Goal: Find contact information: Find contact information

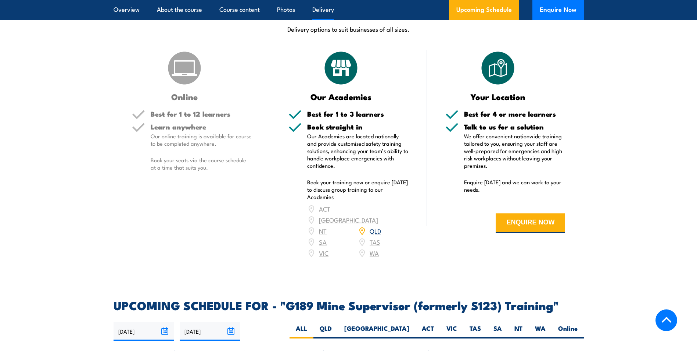
scroll to position [992, 0]
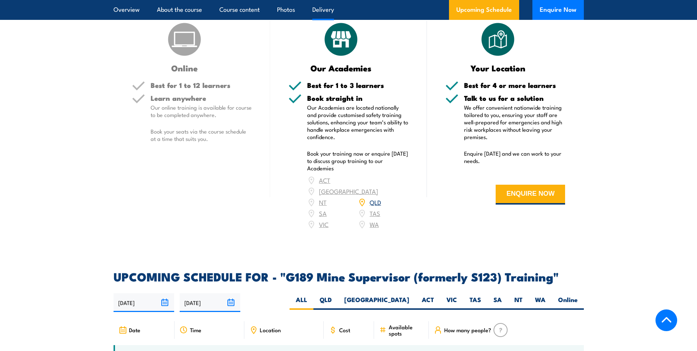
click at [323, 191] on div "ACT NSW NT QLD SA TAS VIC WA" at bounding box center [357, 202] width 101 height 55
click at [322, 193] on div "ACT NSW NT QLD SA TAS VIC WA" at bounding box center [357, 202] width 101 height 55
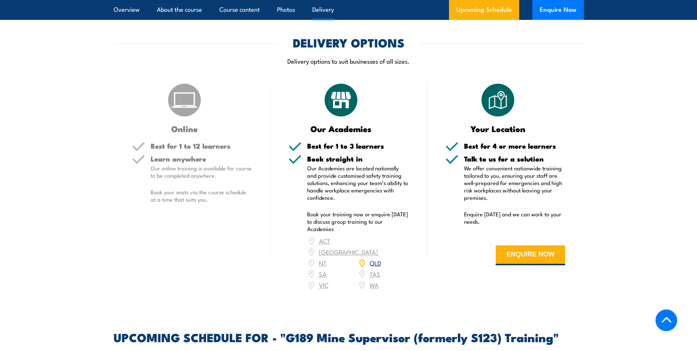
scroll to position [919, 0]
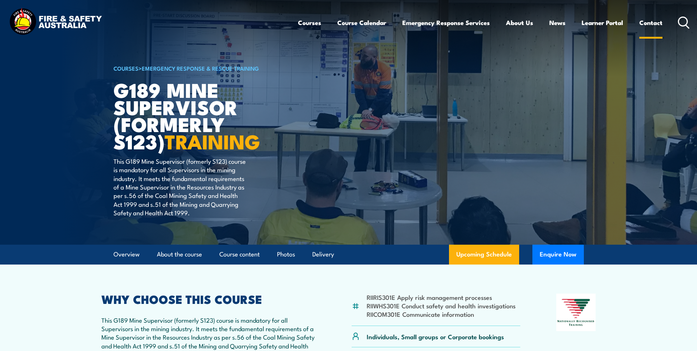
click at [653, 25] on link "Contact" at bounding box center [651, 22] width 23 height 19
